Goal: Information Seeking & Learning: Learn about a topic

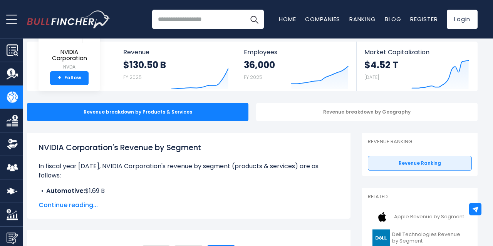
scroll to position [51, 0]
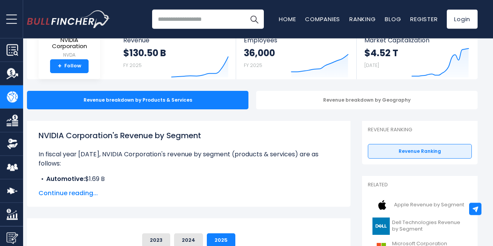
click at [71, 194] on span "Continue reading..." at bounding box center [189, 193] width 300 height 9
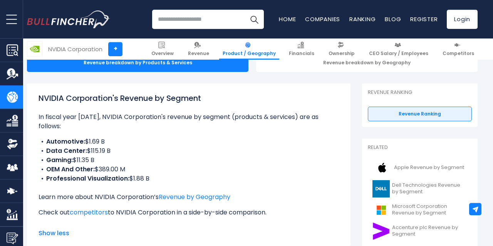
scroll to position [101, 0]
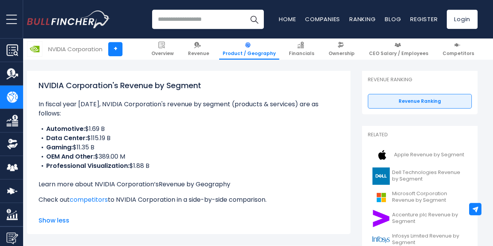
click at [173, 180] on link "Revenue by Geography" at bounding box center [195, 184] width 72 height 9
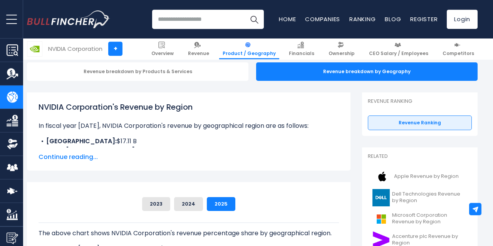
click at [68, 157] on span "Continue reading..." at bounding box center [189, 157] width 300 height 9
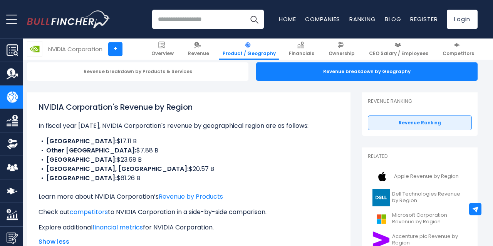
scroll to position [110, 0]
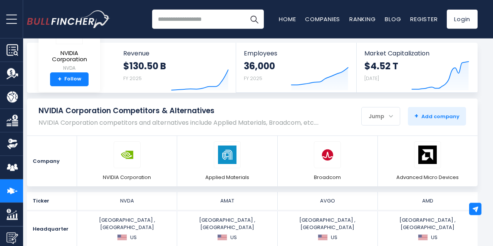
scroll to position [47, 0]
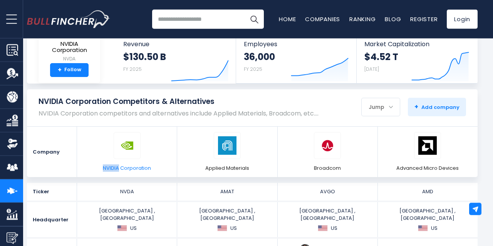
drag, startPoint x: 101, startPoint y: 168, endPoint x: 120, endPoint y: 168, distance: 19.3
click at [120, 168] on li "NVIDIA Corporation" at bounding box center [127, 152] width 100 height 50
copy span "NVIDIA"
